Goal: Task Accomplishment & Management: Manage account settings

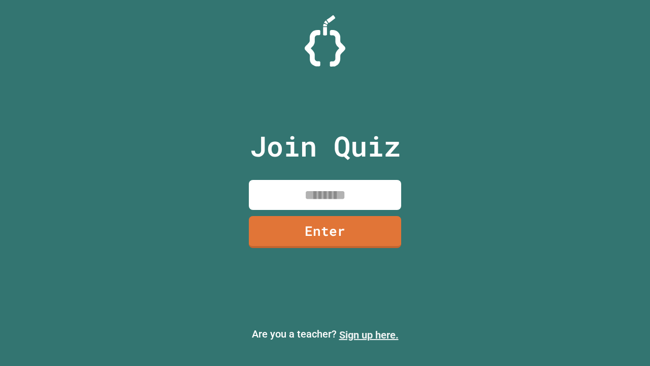
click at [369, 335] on link "Sign up here." at bounding box center [368, 335] width 59 height 12
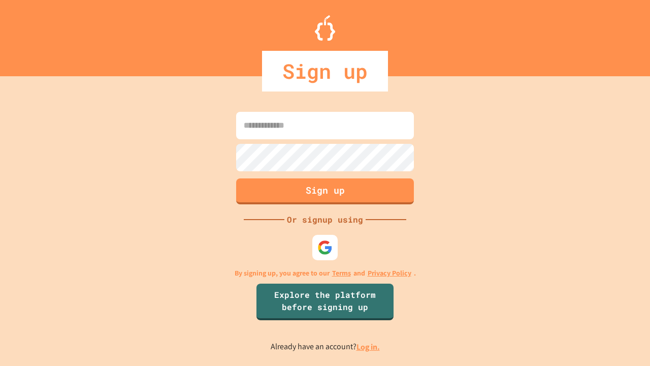
click at [369, 347] on link "Log in." at bounding box center [368, 346] width 23 height 11
